Goal: Task Accomplishment & Management: Use online tool/utility

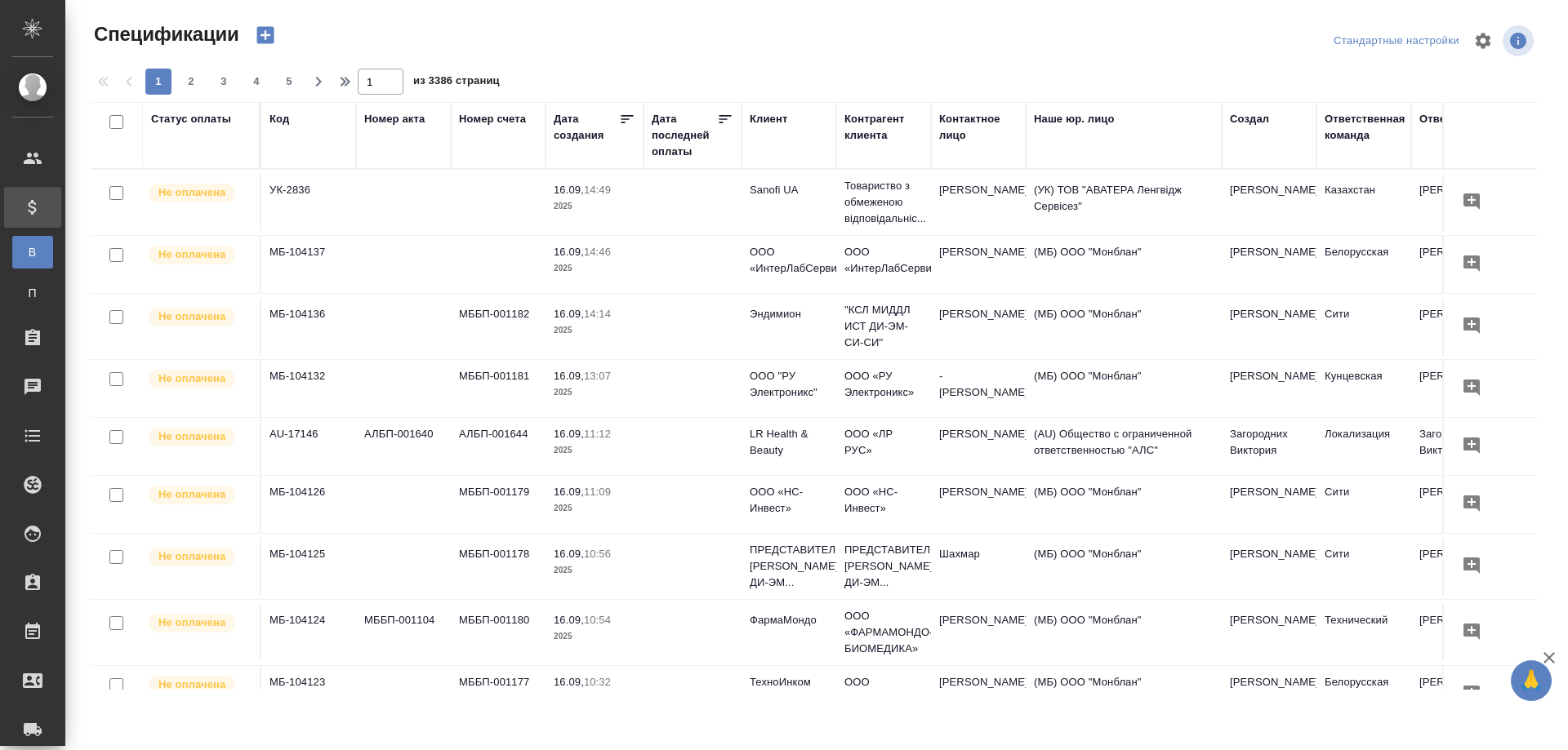
click at [266, 30] on icon "button" at bounding box center [266, 36] width 17 height 17
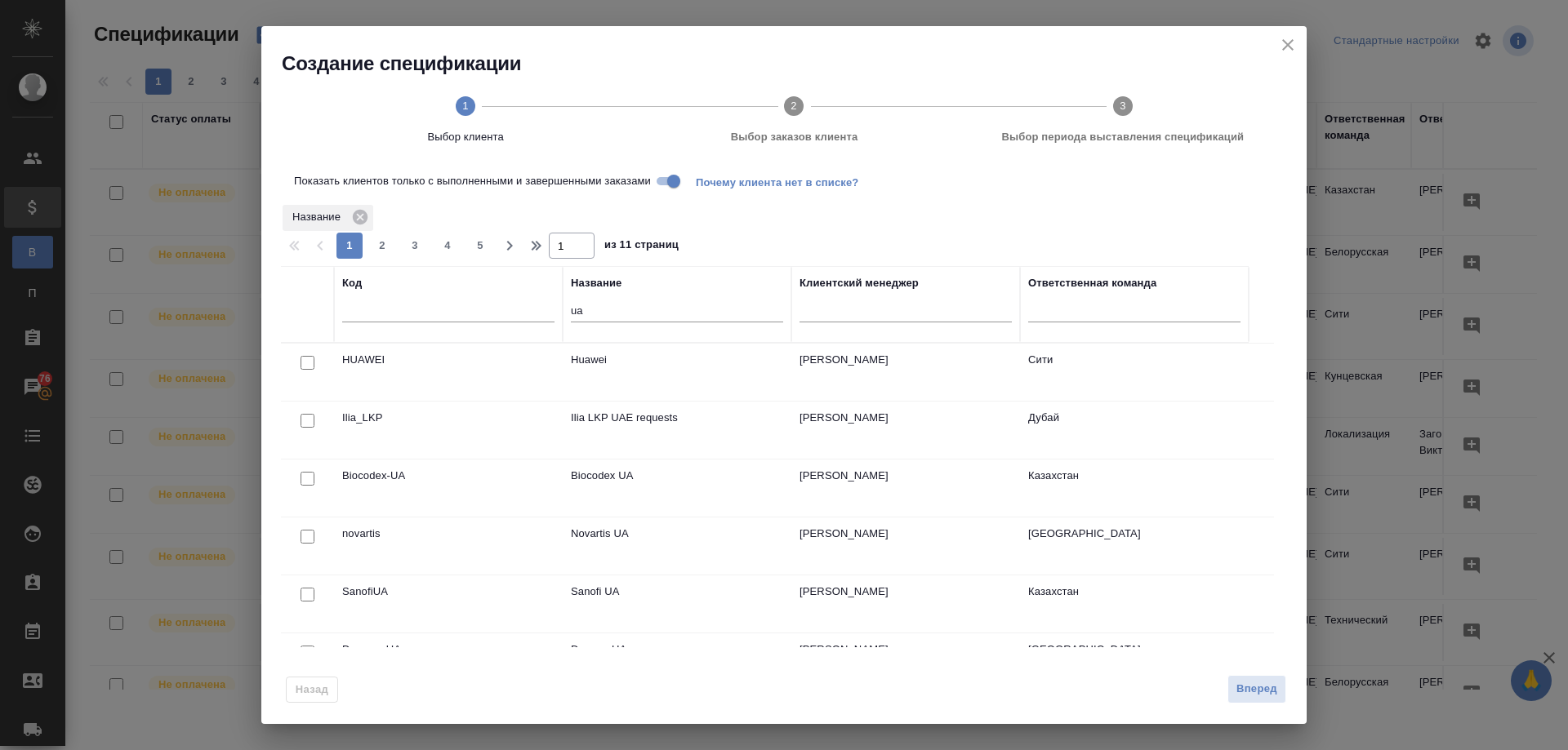
scroll to position [74, 0]
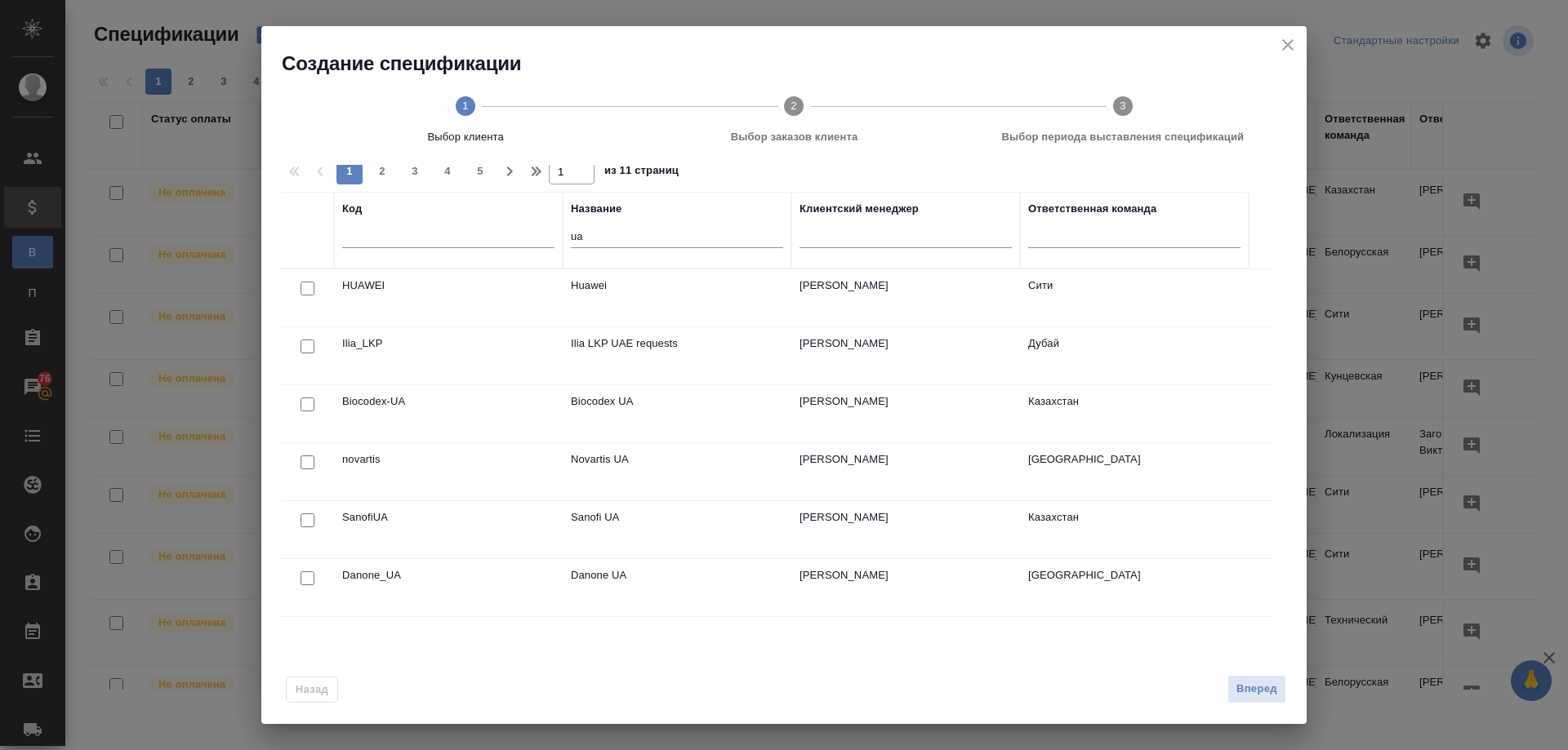
click at [306, 517] on input "checkbox" at bounding box center [307, 520] width 13 height 13
checkbox input "true"
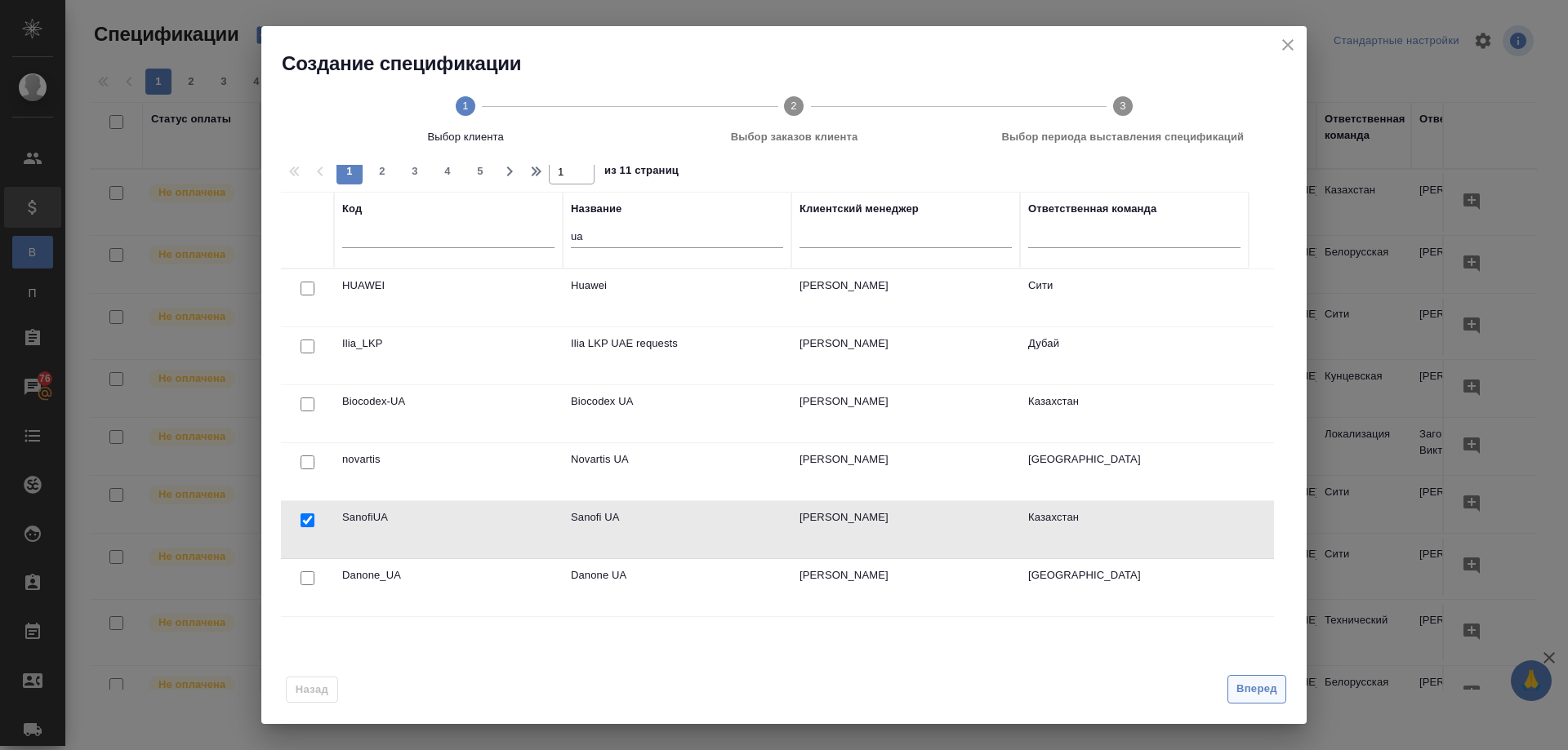
click at [1252, 686] on span "Вперед" at bounding box center [1256, 689] width 40 height 19
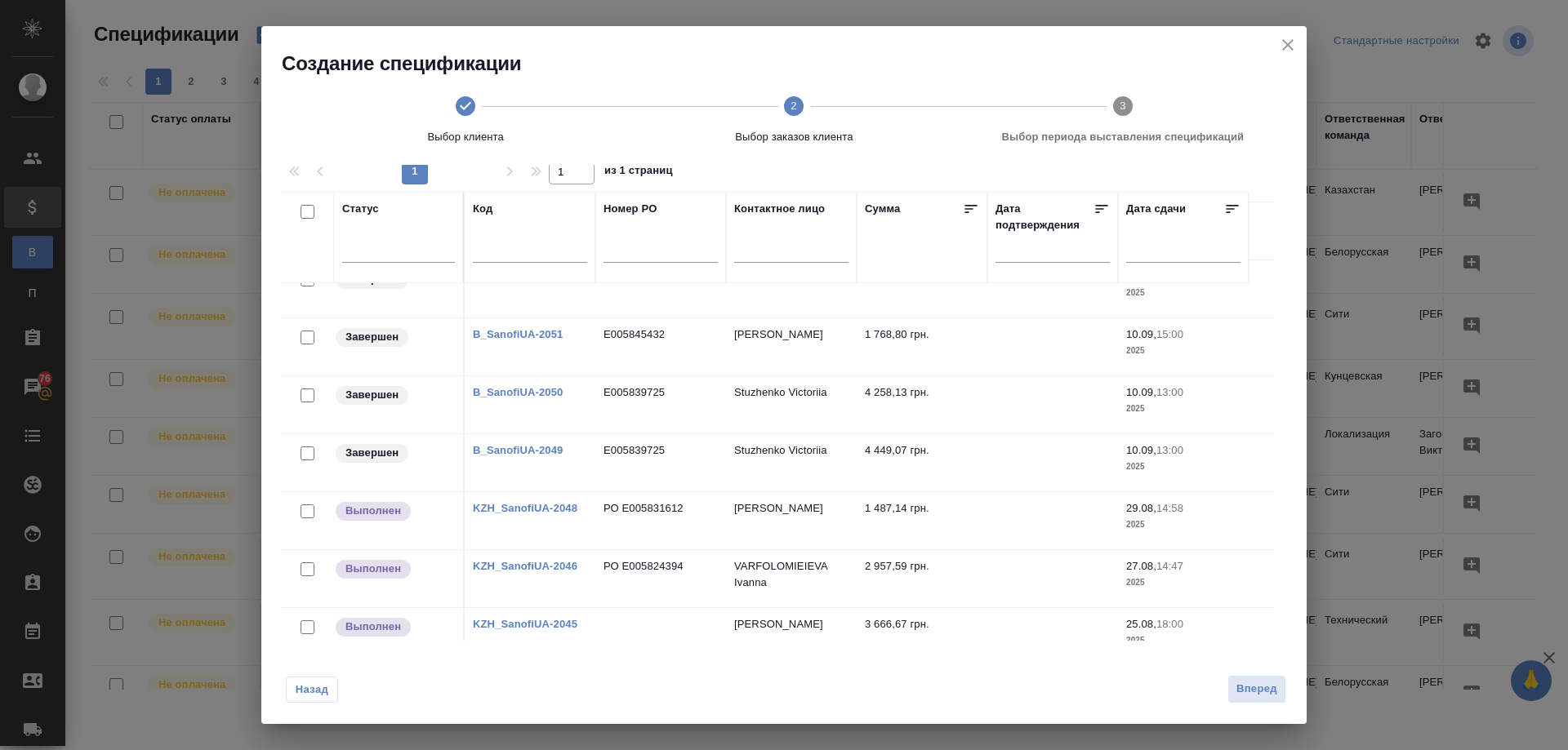
scroll to position [245, 0]
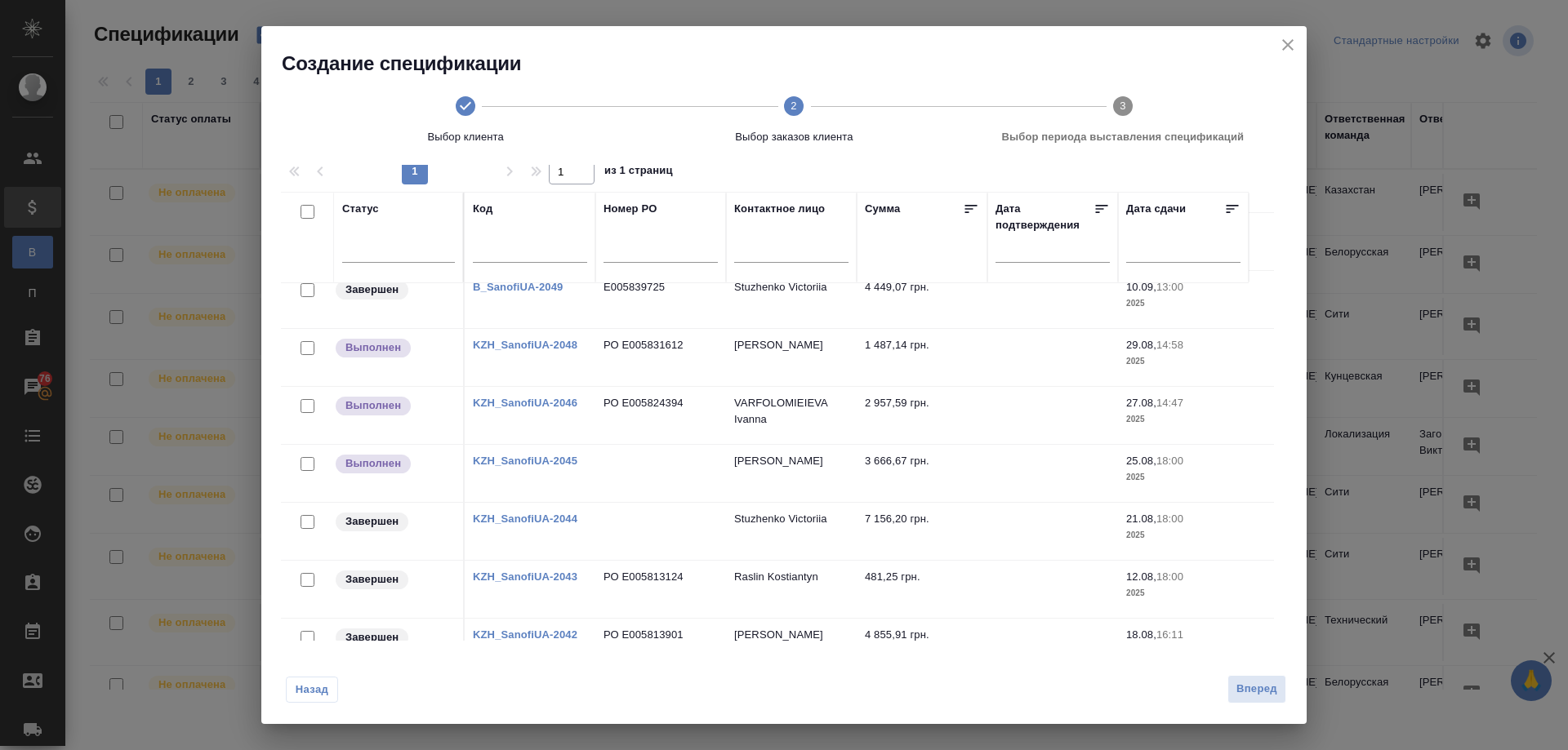
click at [308, 580] on input "checkbox" at bounding box center [307, 580] width 13 height 13
checkbox input "true"
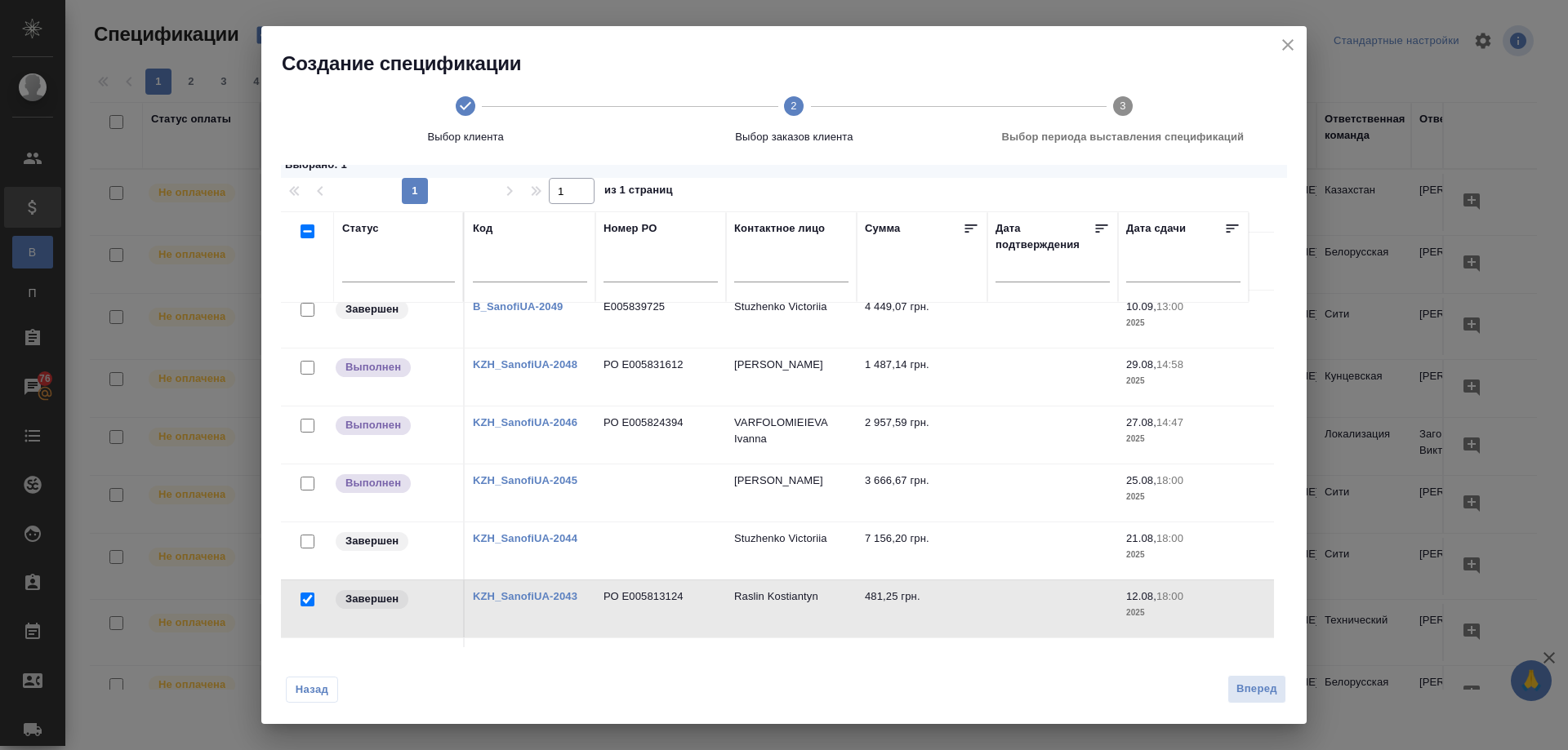
scroll to position [53, 0]
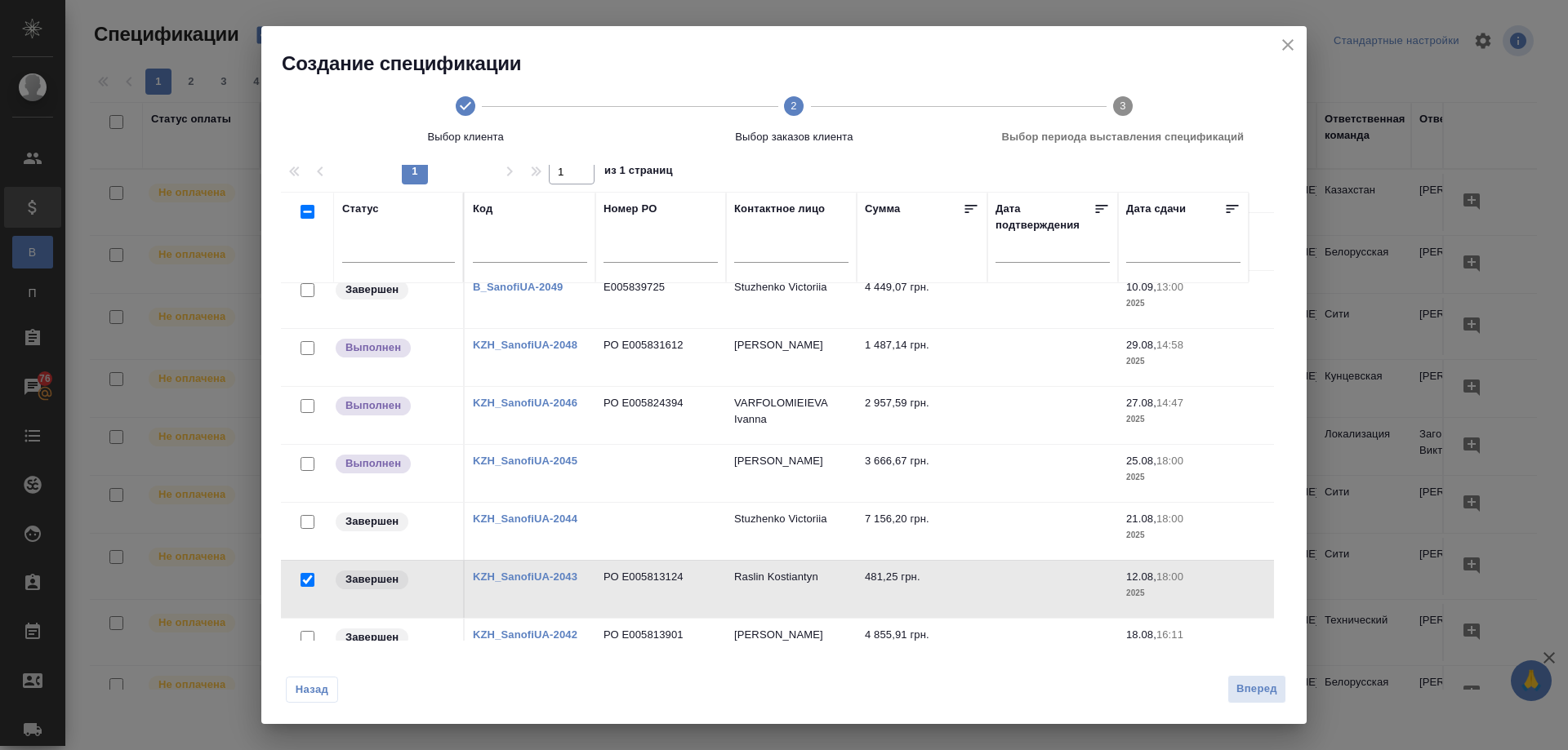
click at [307, 517] on input "checkbox" at bounding box center [307, 522] width 13 height 13
checkbox input "true"
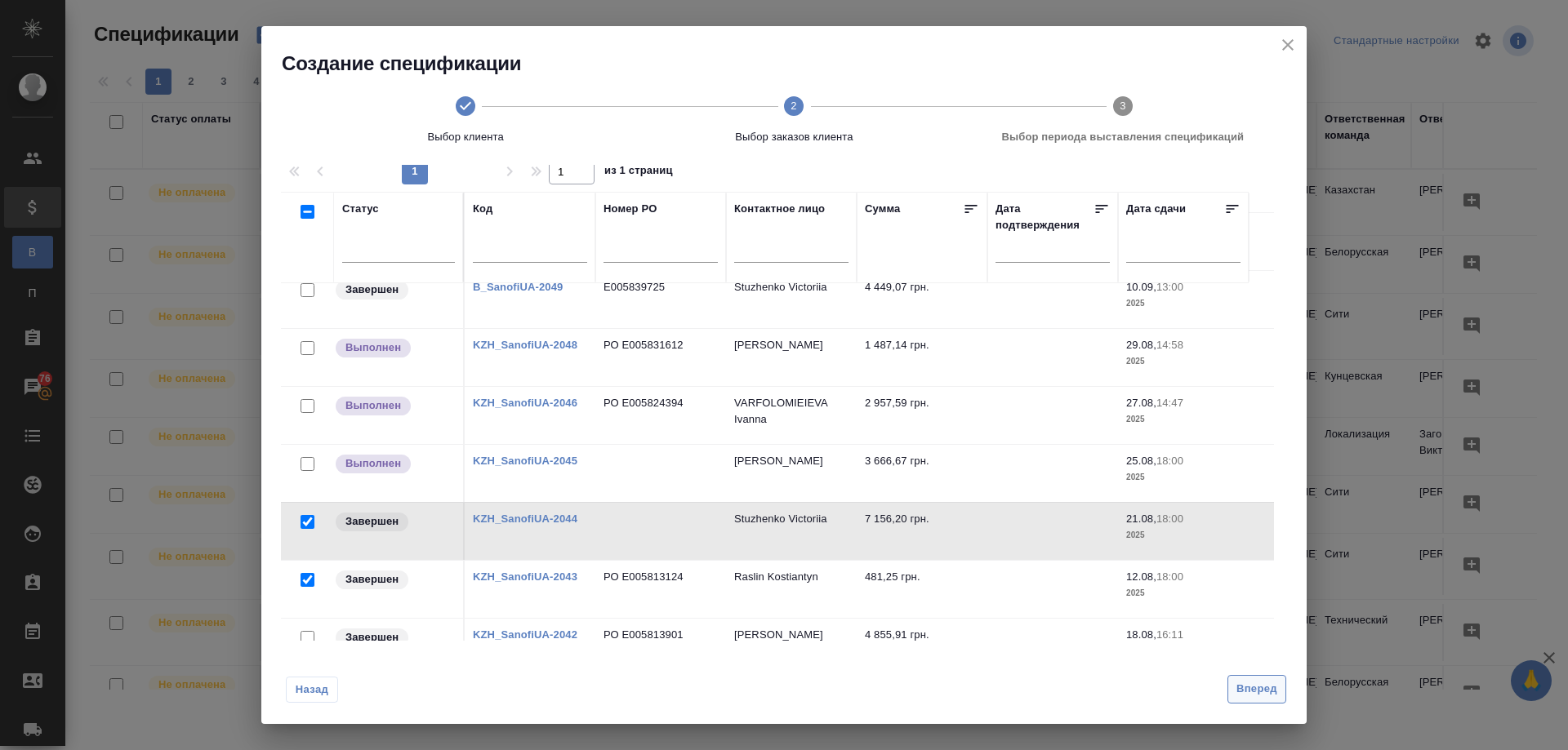
click at [1255, 689] on span "Вперед" at bounding box center [1256, 689] width 40 height 19
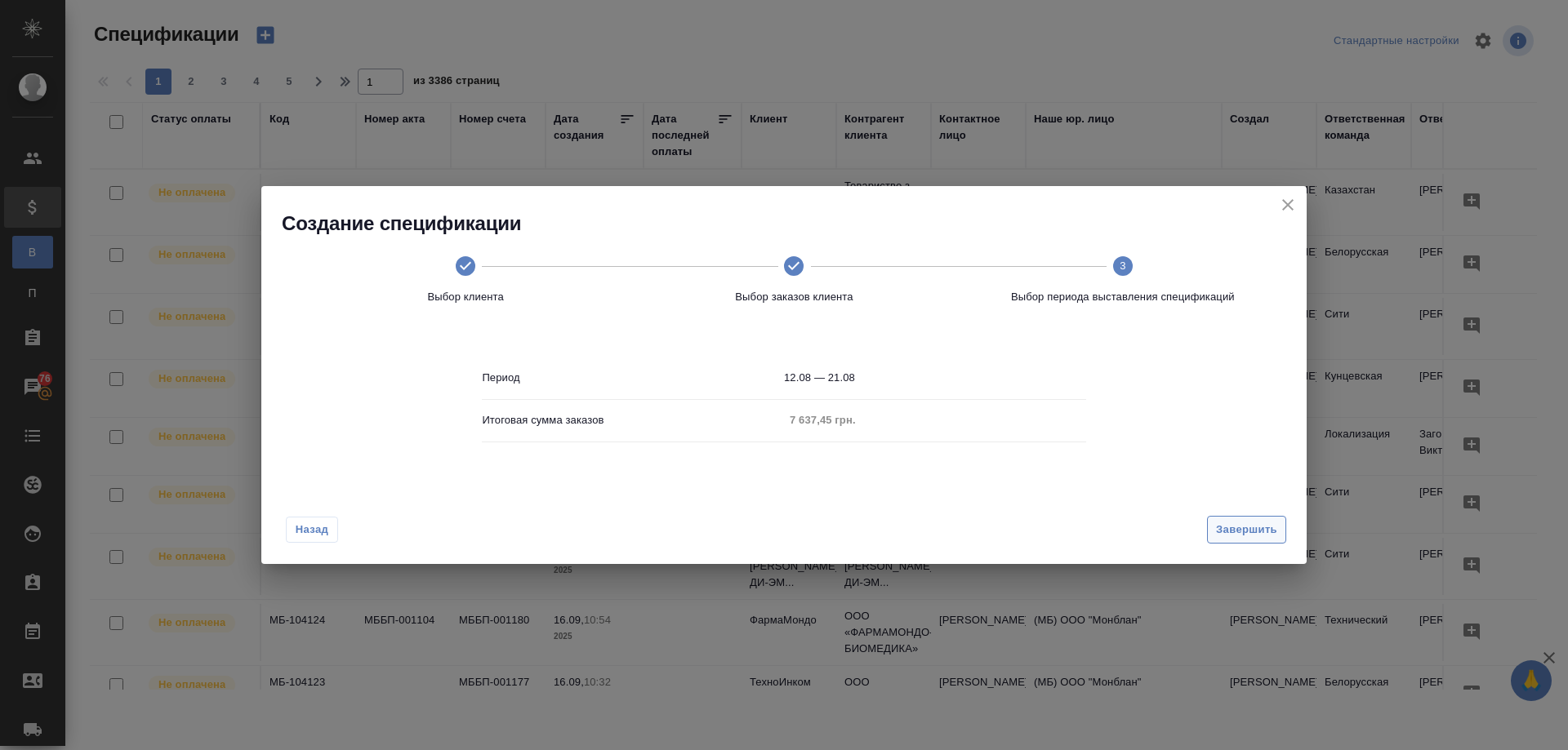
scroll to position [0, 0]
click at [1260, 527] on span "Завершить" at bounding box center [1247, 531] width 62 height 19
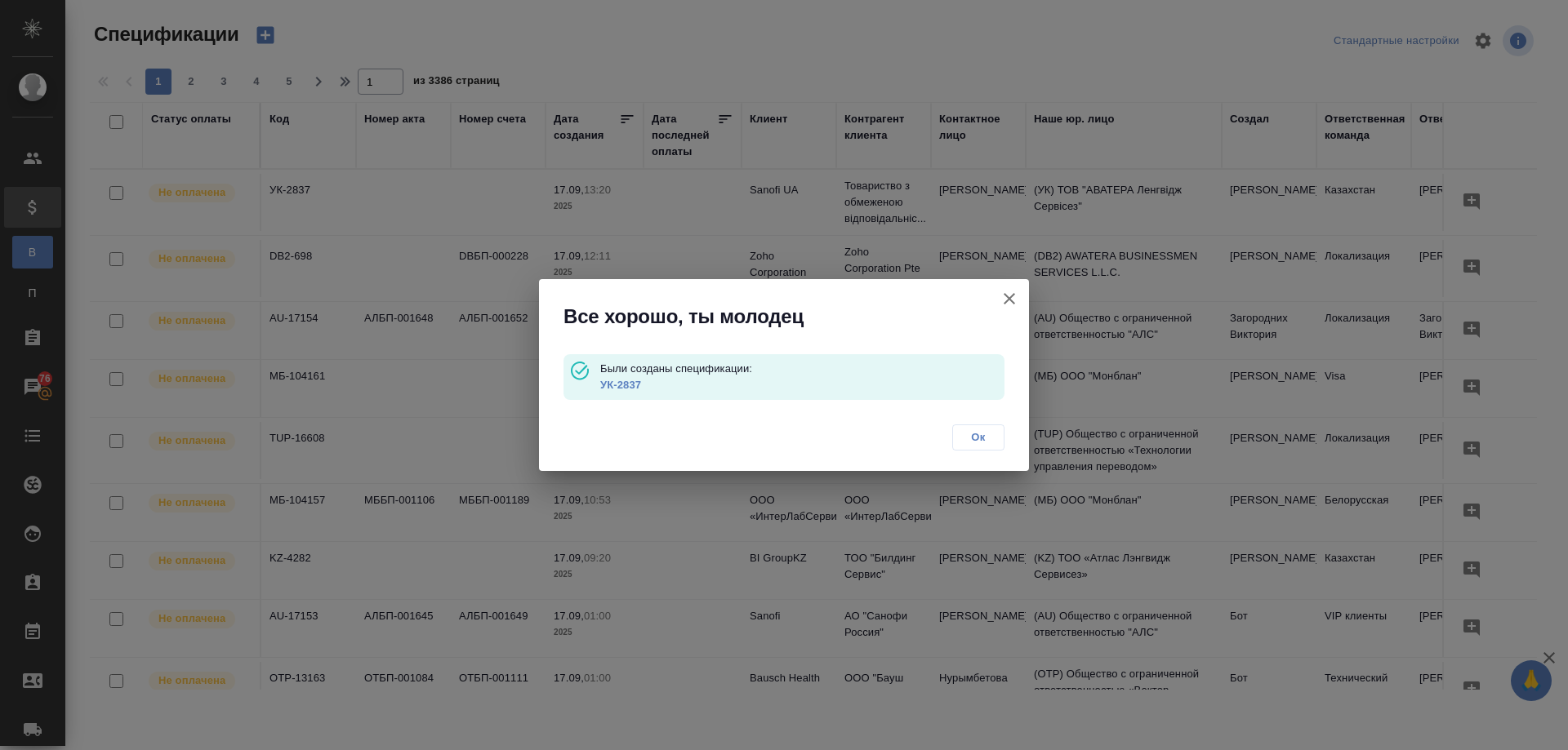
click at [598, 387] on div "Были созданы спецификации: УК-2837" at bounding box center [784, 377] width 441 height 46
click at [655, 381] on p "УК-2837" at bounding box center [802, 385] width 404 height 16
drag, startPoint x: 662, startPoint y: 383, endPoint x: 603, endPoint y: 384, distance: 59.0
click at [603, 384] on p "УК-2837" at bounding box center [802, 385] width 404 height 16
copy link "УК-2837"
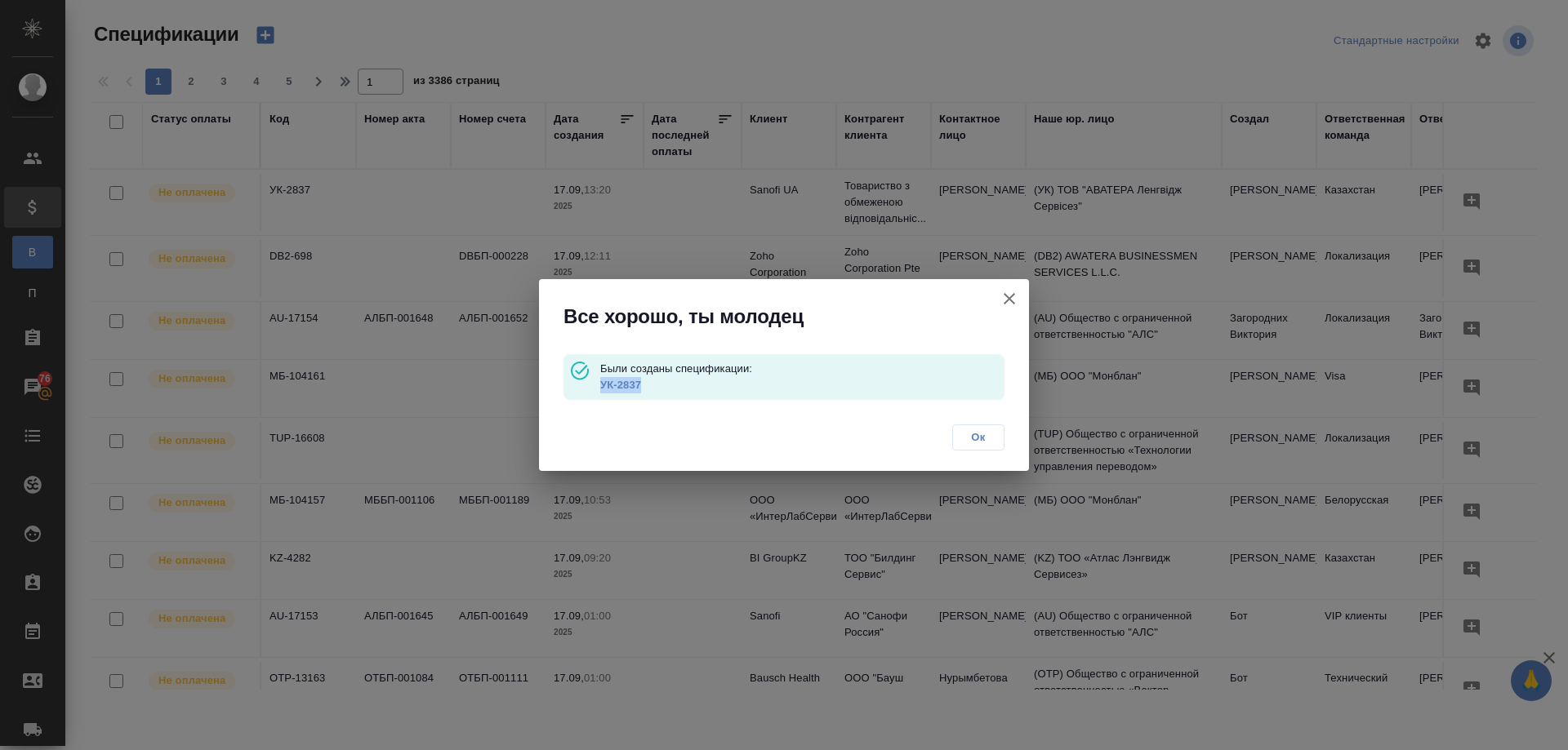
click at [628, 383] on link "УК-2837" at bounding box center [620, 385] width 40 height 12
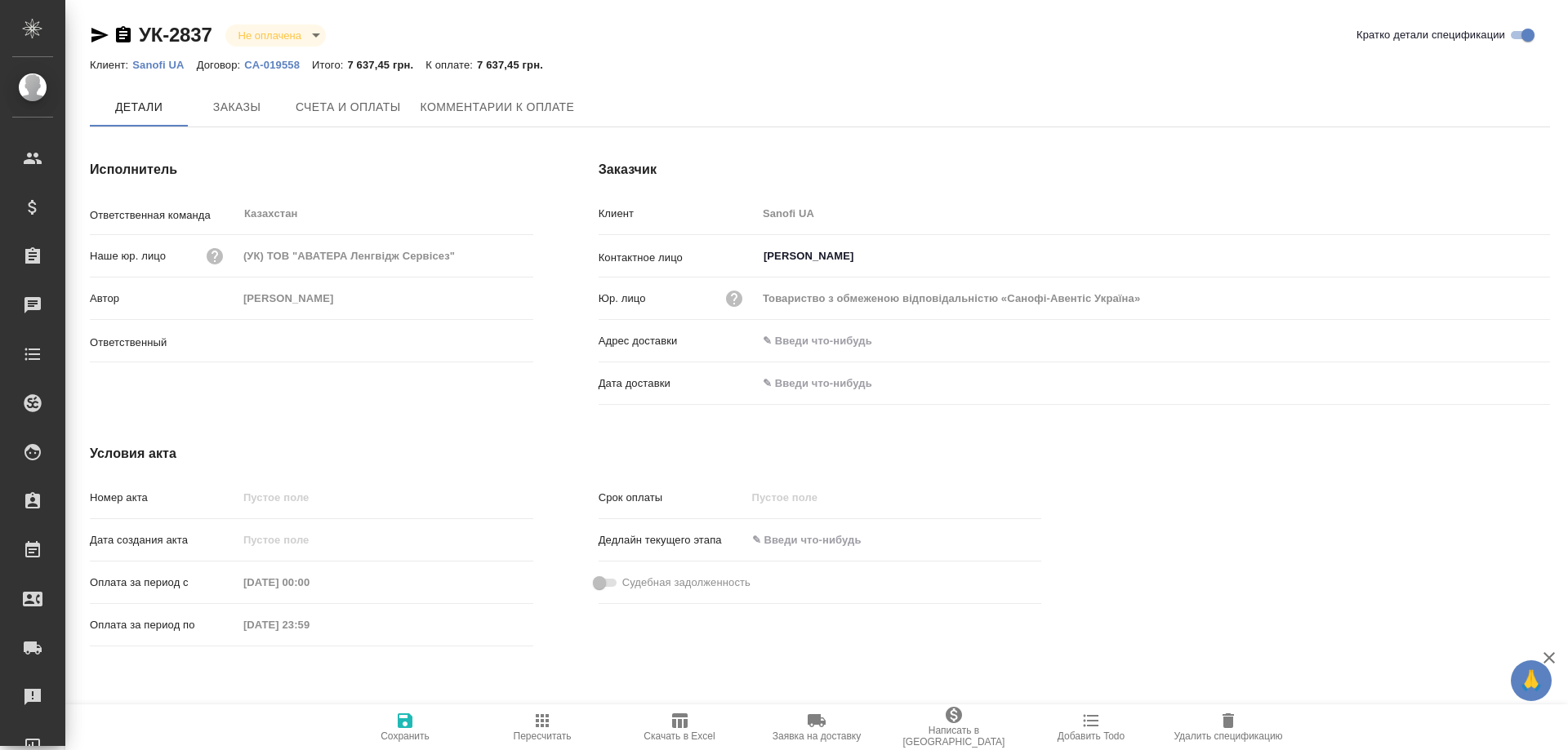
type input "[PERSON_NAME]"
click at [683, 721] on icon "button" at bounding box center [680, 720] width 15 height 14
